Goal: Navigation & Orientation: Find specific page/section

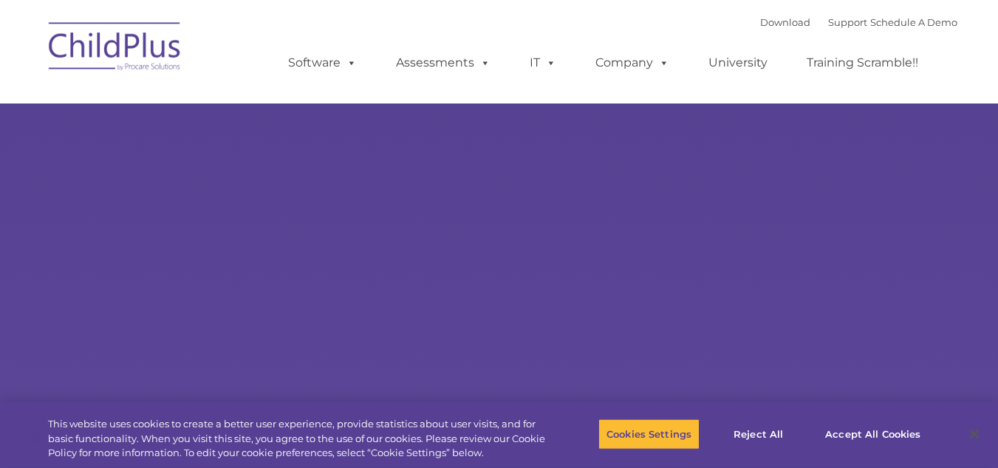
type input ""
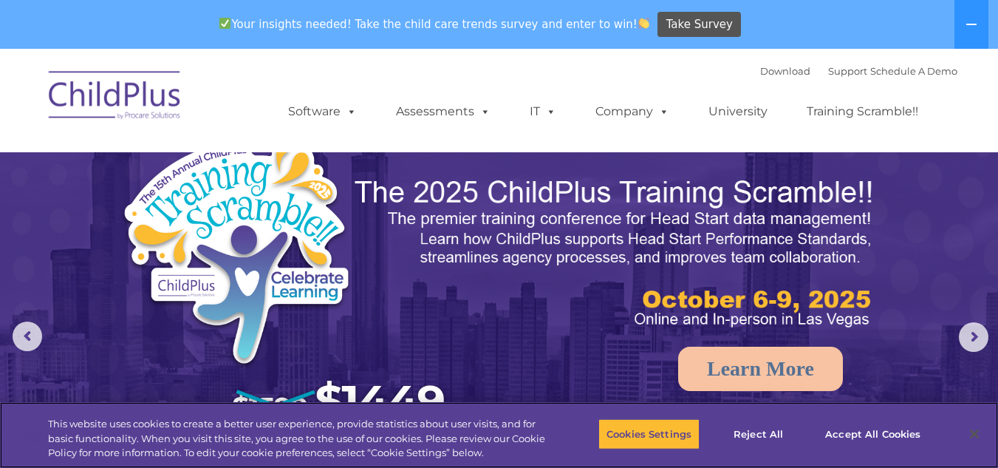
select select "MEDIUM"
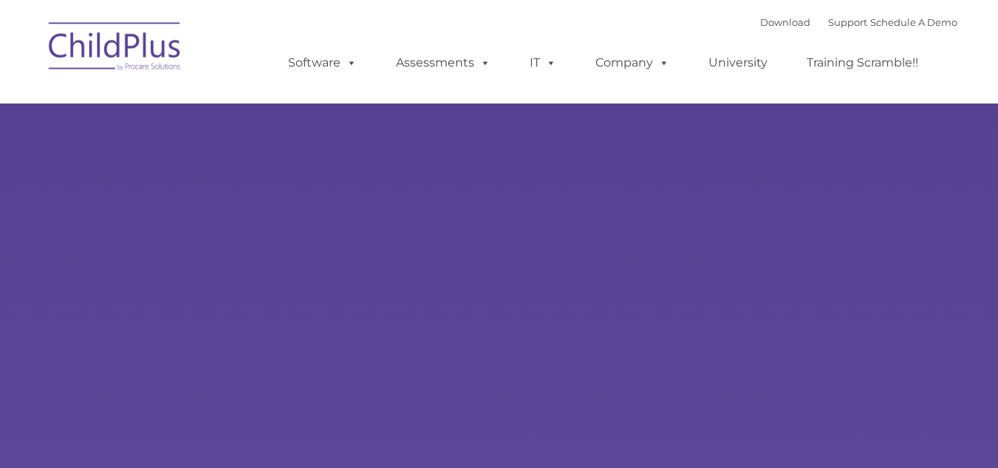
type input ""
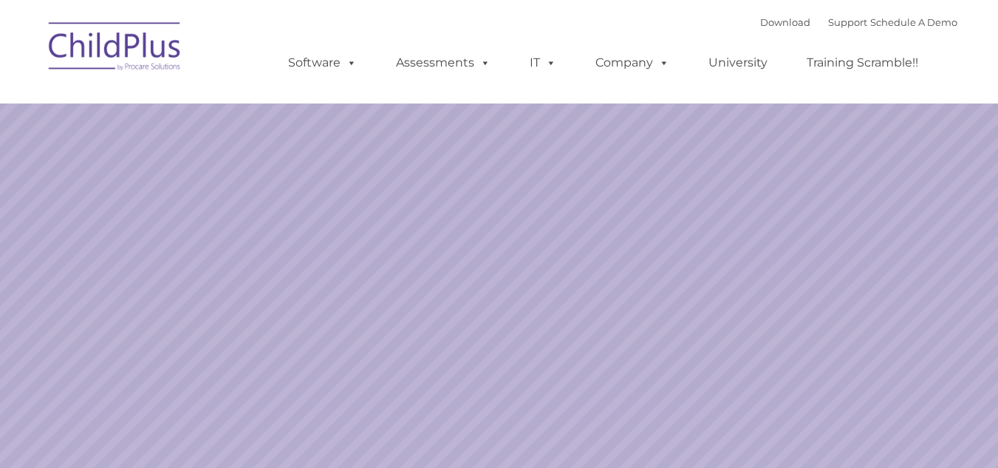
select select "MEDIUM"
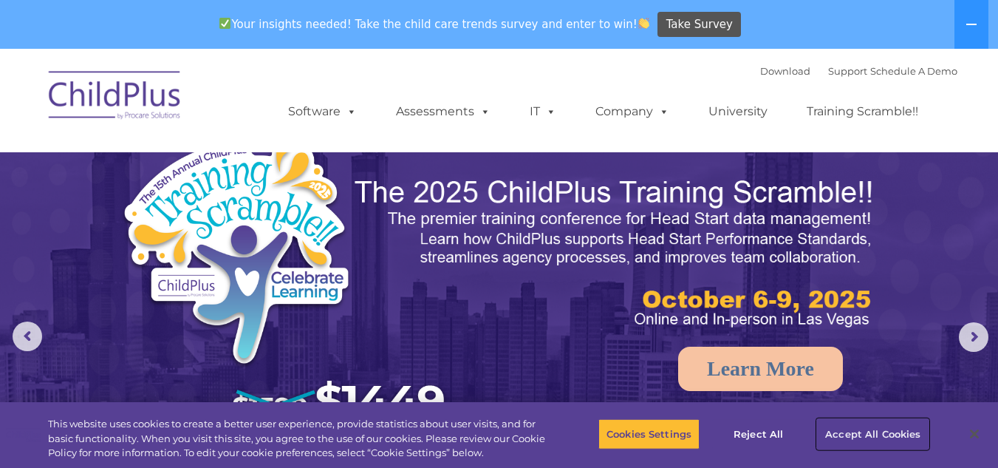
click at [869, 431] on button "Accept All Cookies" at bounding box center [873, 433] width 112 height 31
